Goal: Task Accomplishment & Management: Complete application form

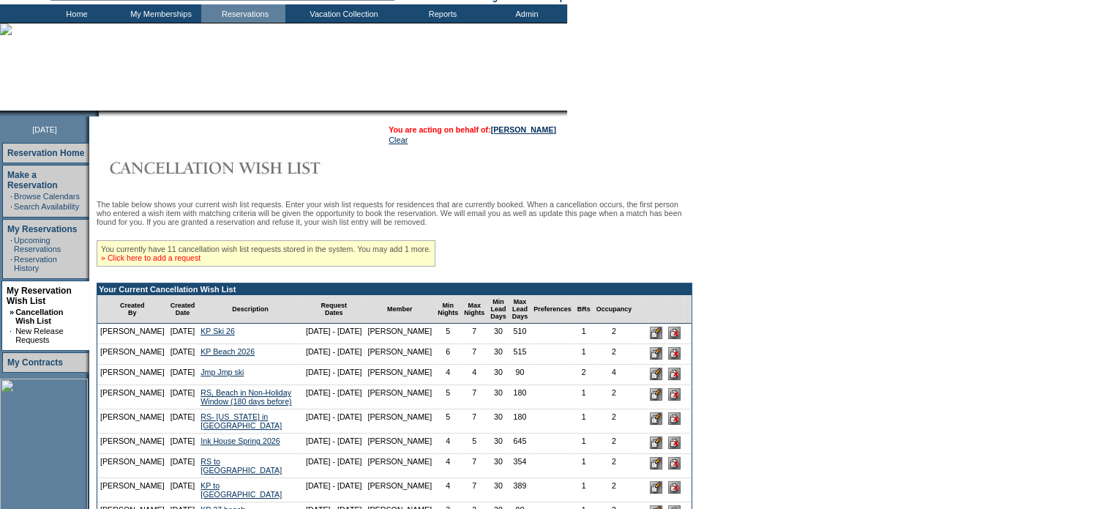
scroll to position [78, 0]
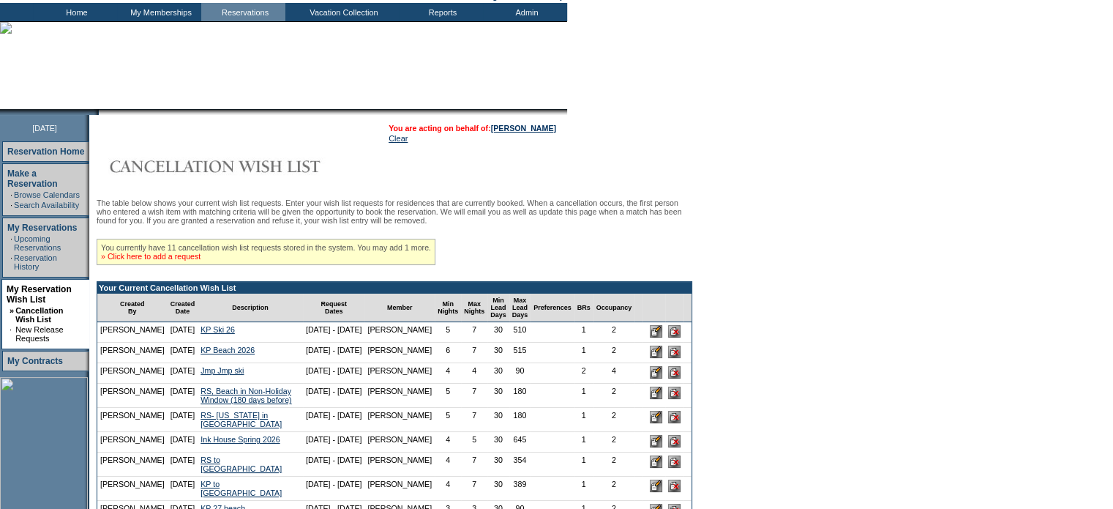
click at [140, 261] on link "» Click here to add a request" at bounding box center [151, 256] width 100 height 9
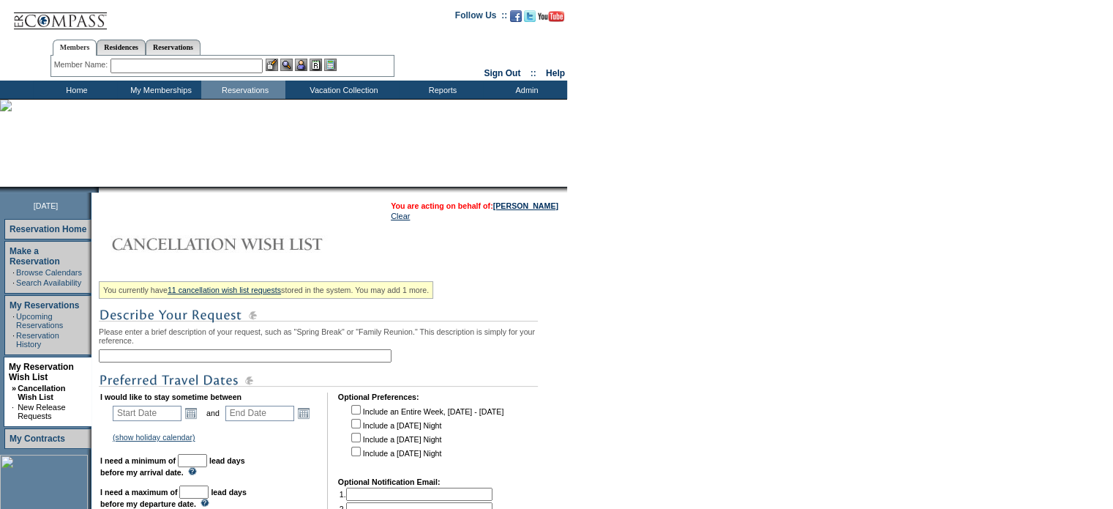
click at [145, 362] on input "text" at bounding box center [245, 355] width 293 height 13
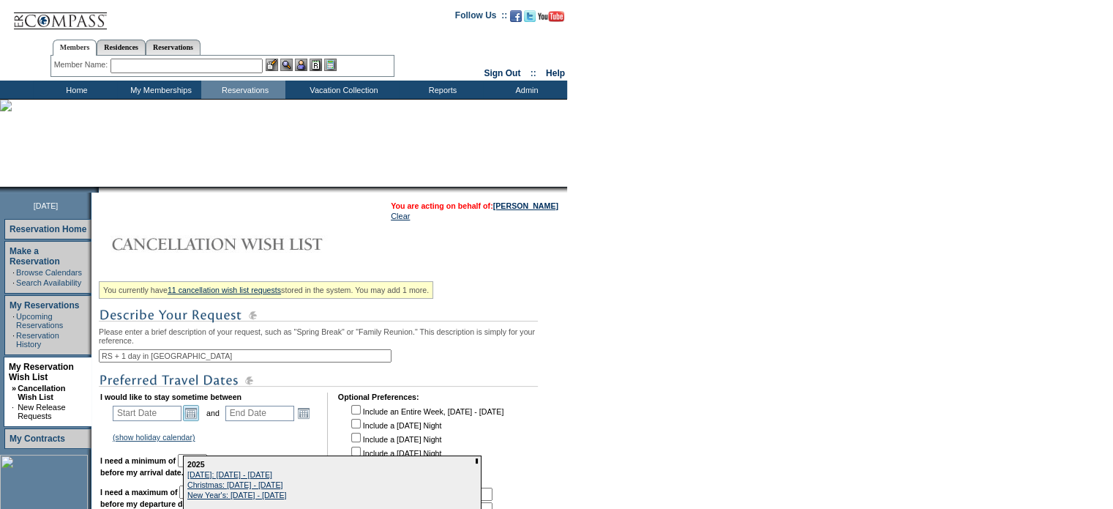
type input "RS + 1 day in [GEOGRAPHIC_DATA]"
click at [195, 420] on link "Open the calendar popup." at bounding box center [191, 413] width 16 height 16
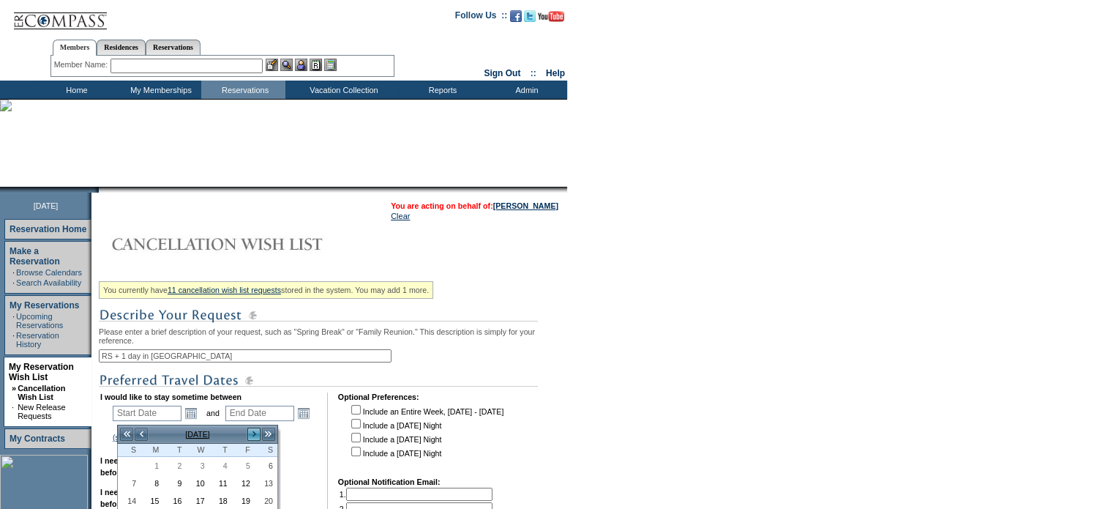
click at [252, 435] on link ">" at bounding box center [254, 434] width 15 height 15
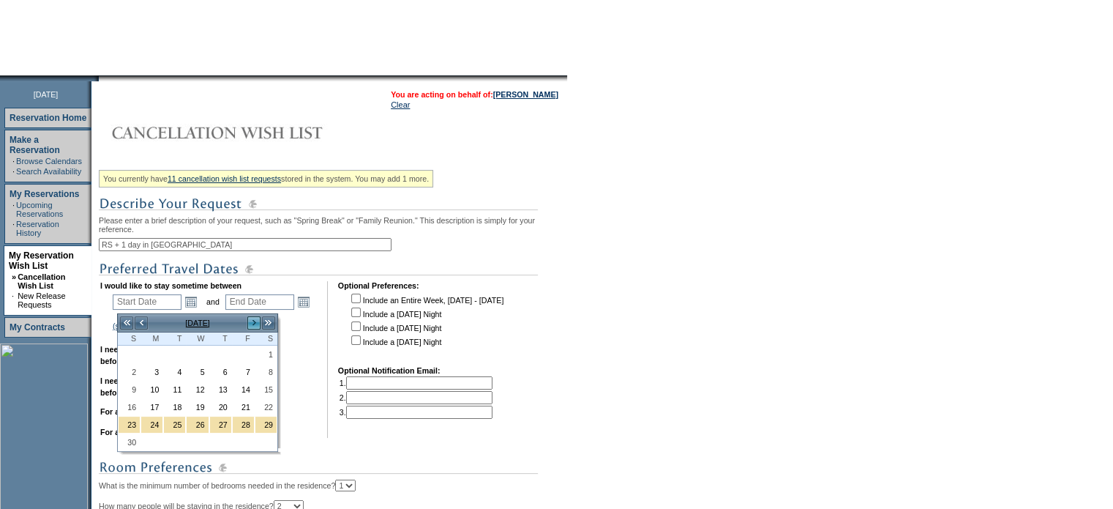
scroll to position [113, 0]
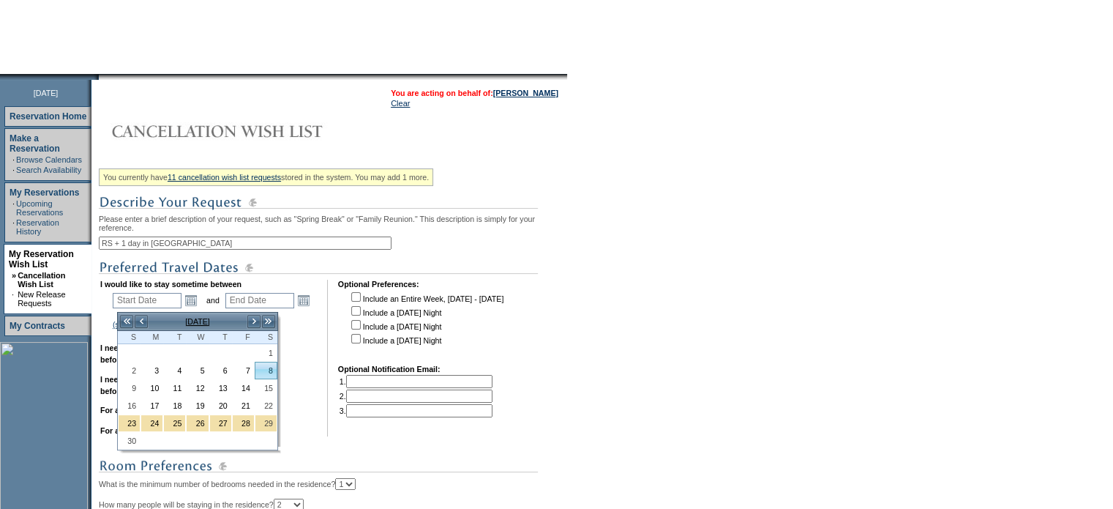
click at [269, 372] on link "8" at bounding box center [265, 370] width 21 height 16
type input "[DATE]"
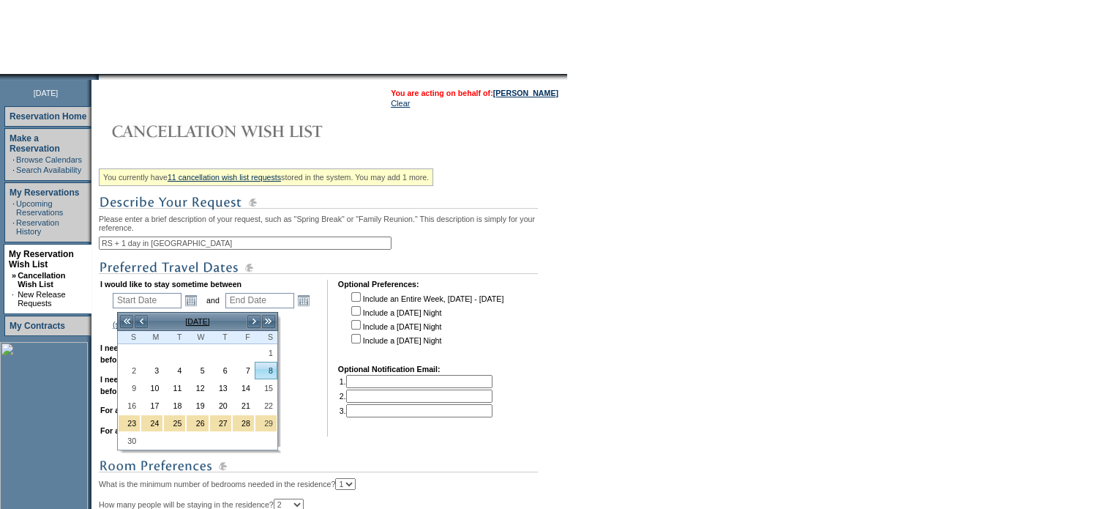
type input "68"
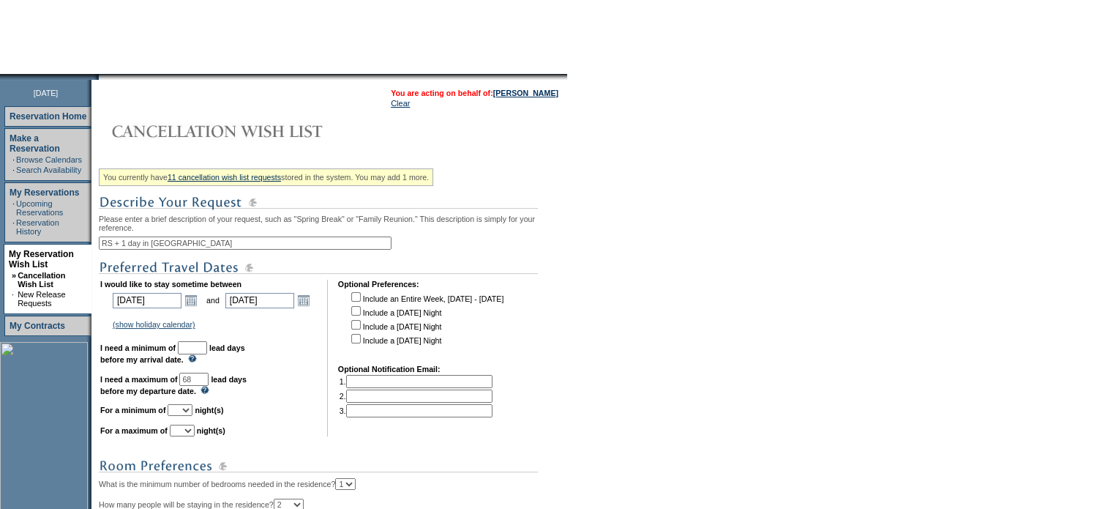
click at [206, 346] on input "text" at bounding box center [192, 347] width 29 height 13
type input "30"
click at [205, 408] on td "I would like to stay sometime between [DATE] [DATE] Open the calendar popup. <<…" at bounding box center [208, 358] width 217 height 157
click at [192, 416] on select "1 2 3 4 5 6 7 8 9 10 11 12 13 14" at bounding box center [180, 410] width 25 height 12
select select "1"
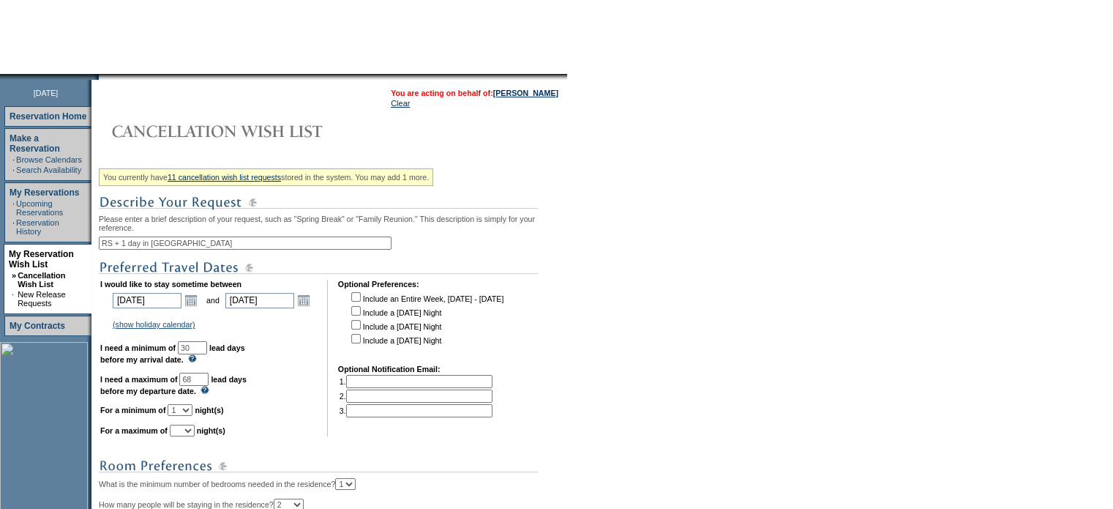
click at [185, 409] on select "1 2 3 4 5 6 7 8 9 10 11 12 13 14" at bounding box center [180, 410] width 25 height 12
click at [195, 436] on select "1 2 3 4 5 6 7 8 9 10 11 12 13 14" at bounding box center [182, 430] width 25 height 12
select select "1"
click at [187, 430] on select "1 2 3 4 5 6 7 8 9 10 11 12 13 14" at bounding box center [182, 430] width 25 height 12
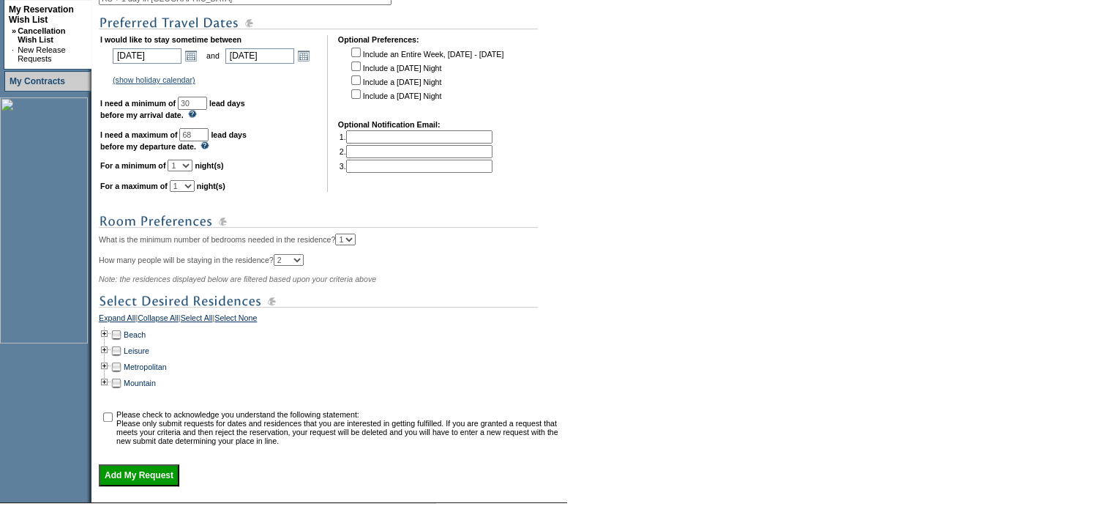
scroll to position [359, 0]
click at [110, 340] on td at bounding box center [105, 333] width 12 height 16
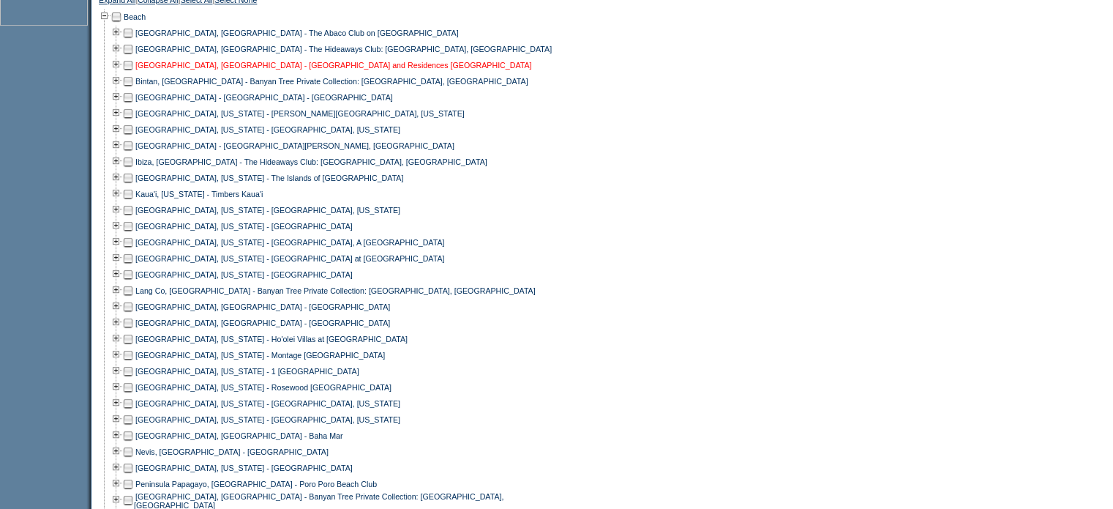
scroll to position [708, 0]
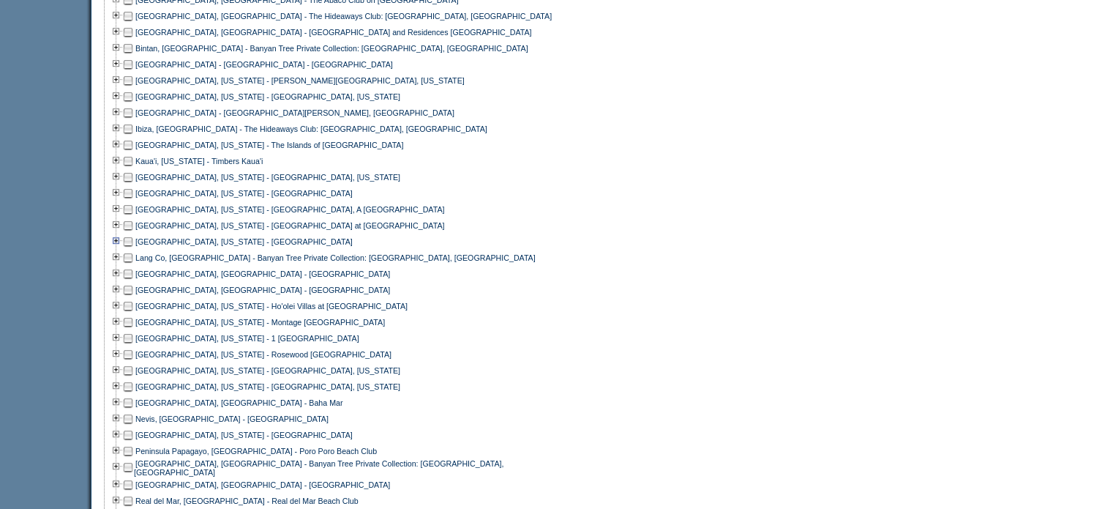
click at [122, 248] on td at bounding box center [117, 241] width 12 height 16
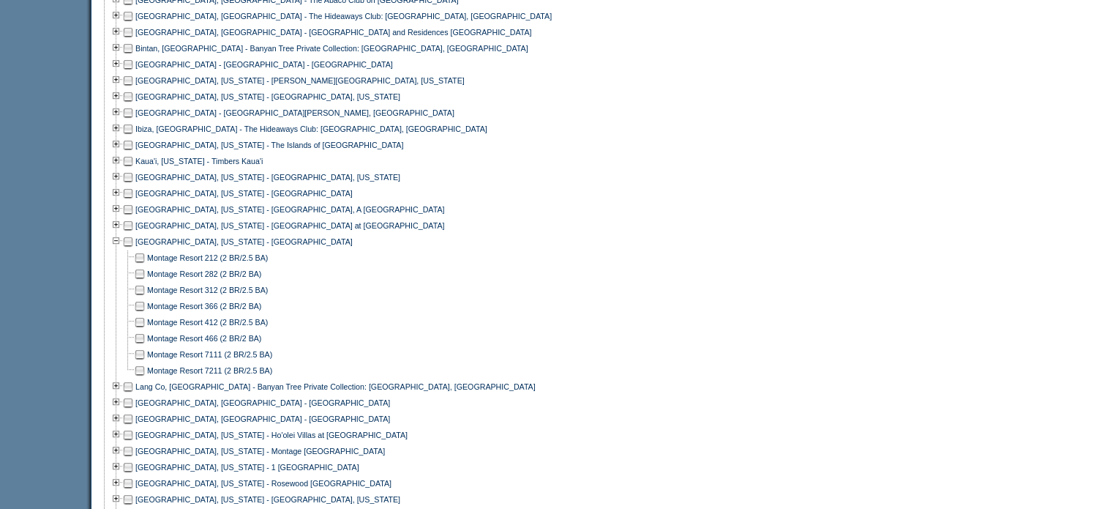
click at [134, 250] on td at bounding box center [128, 241] width 12 height 16
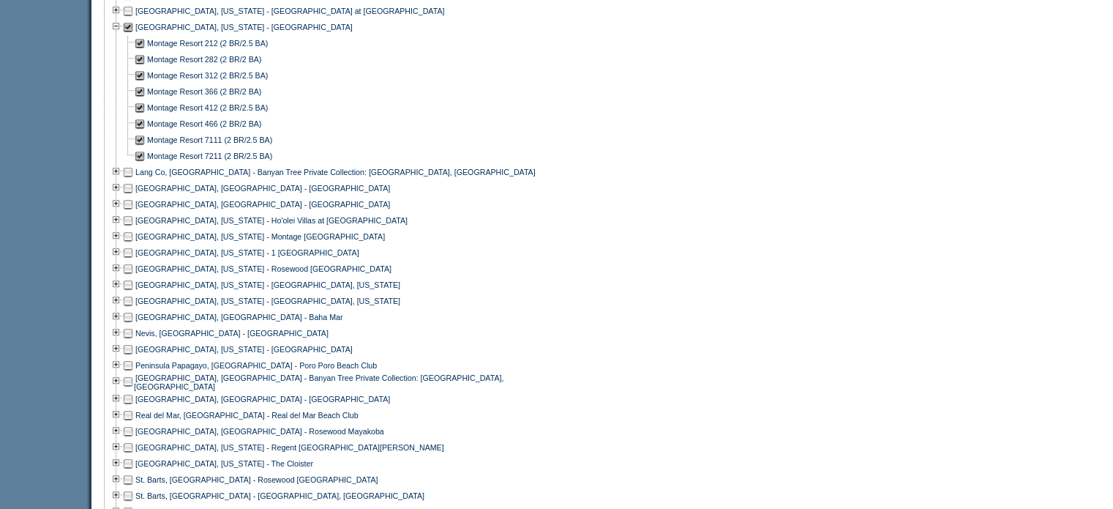
scroll to position [992, 0]
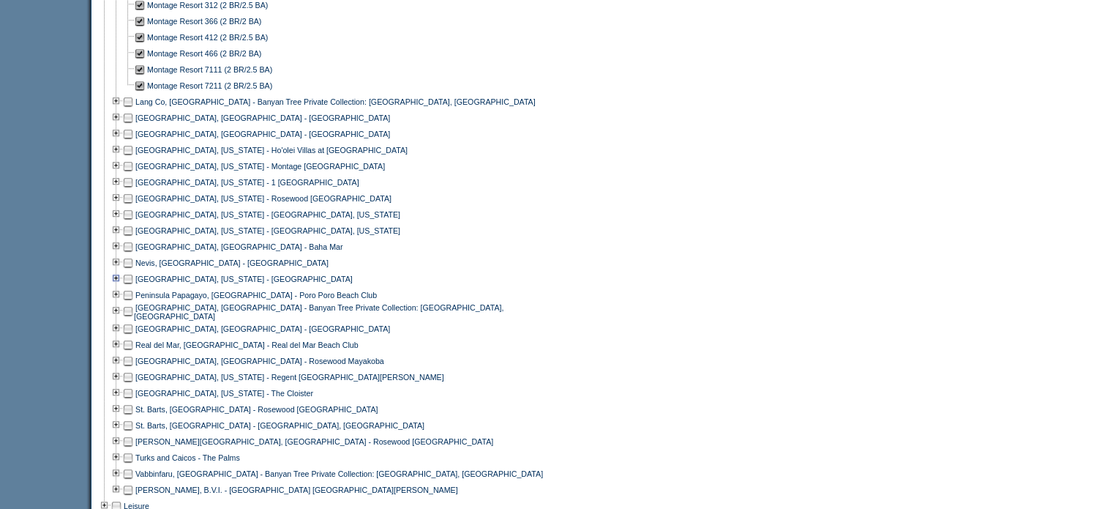
click at [117, 286] on td at bounding box center [117, 279] width 12 height 16
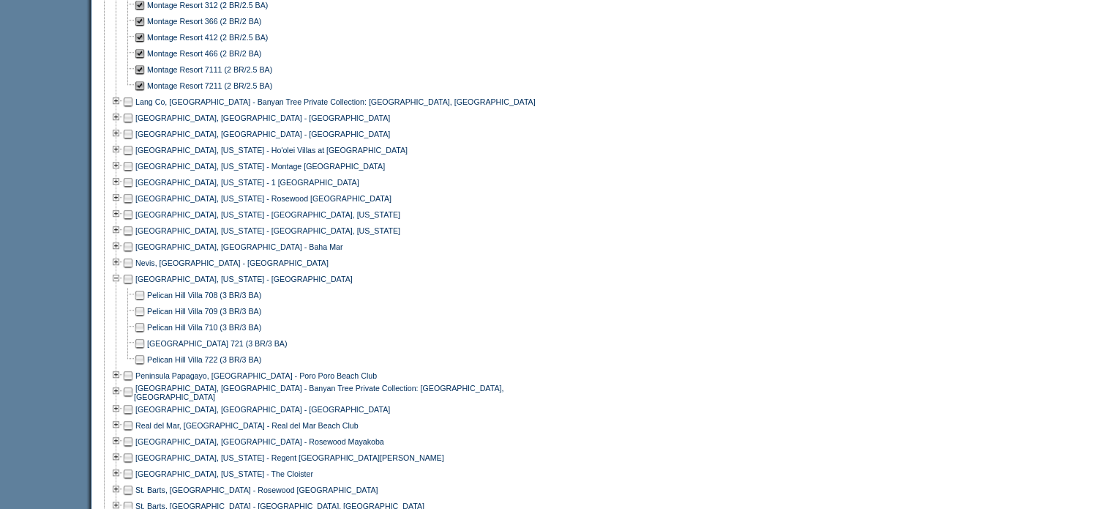
click at [131, 287] on td at bounding box center [128, 279] width 12 height 16
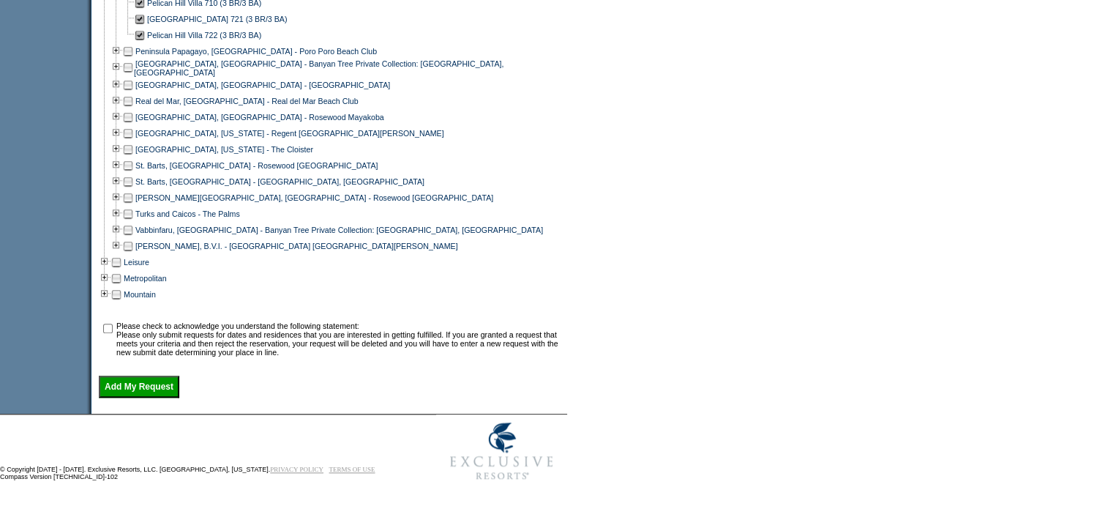
scroll to position [1328, 0]
click at [111, 327] on input "checkbox" at bounding box center [108, 328] width 10 height 10
checkbox input "true"
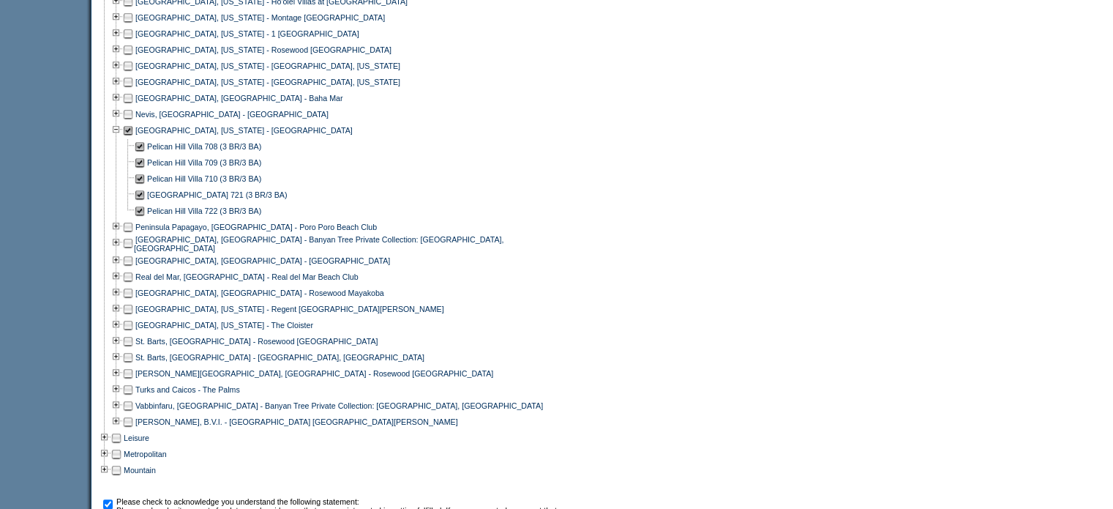
scroll to position [1329, 0]
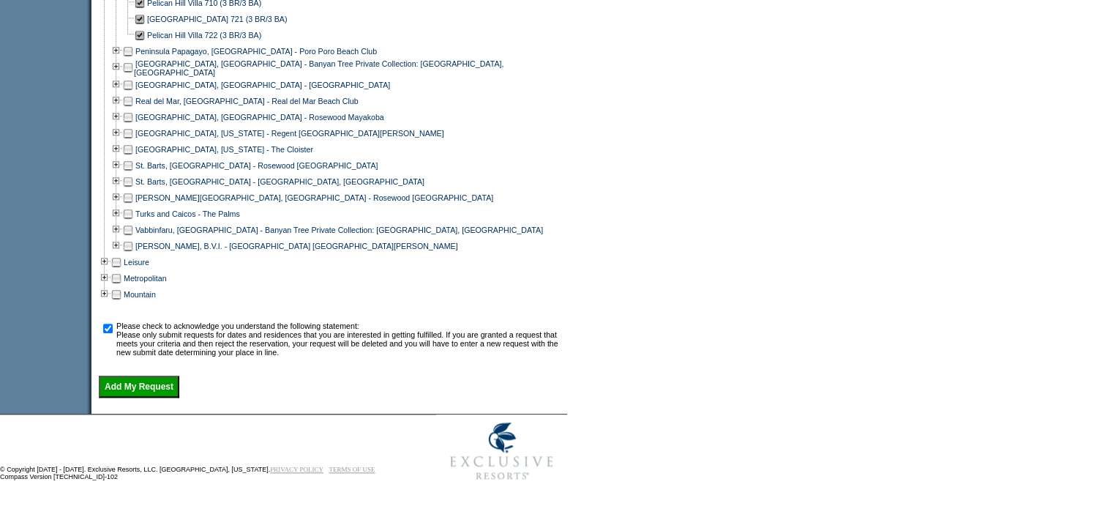
click at [124, 383] on input "Add My Request" at bounding box center [139, 386] width 80 height 22
